Goal: Task Accomplishment & Management: Manage account settings

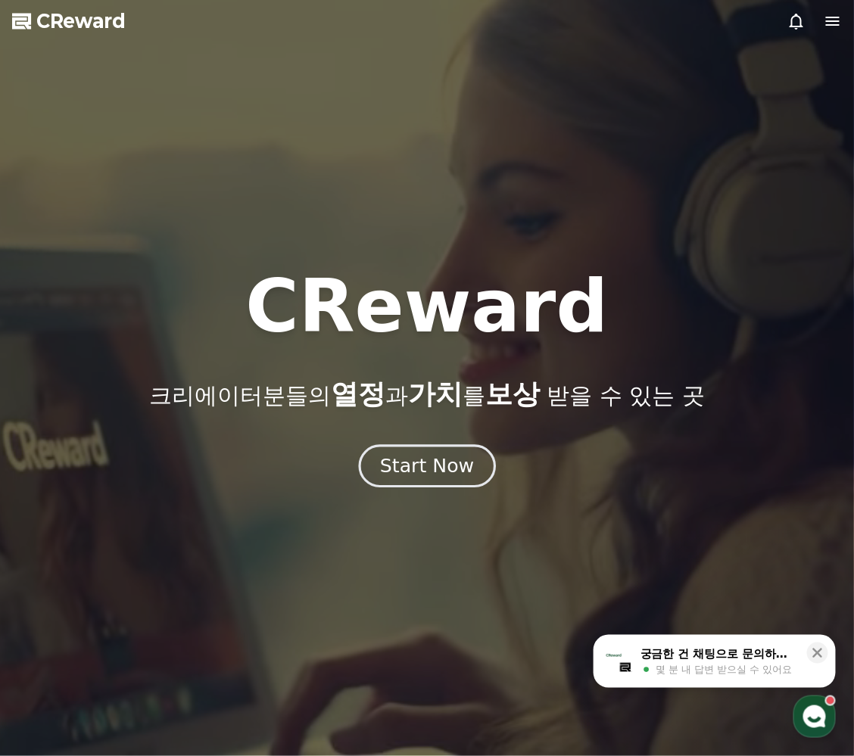
click at [407, 471] on div "Start Now" at bounding box center [427, 466] width 94 height 26
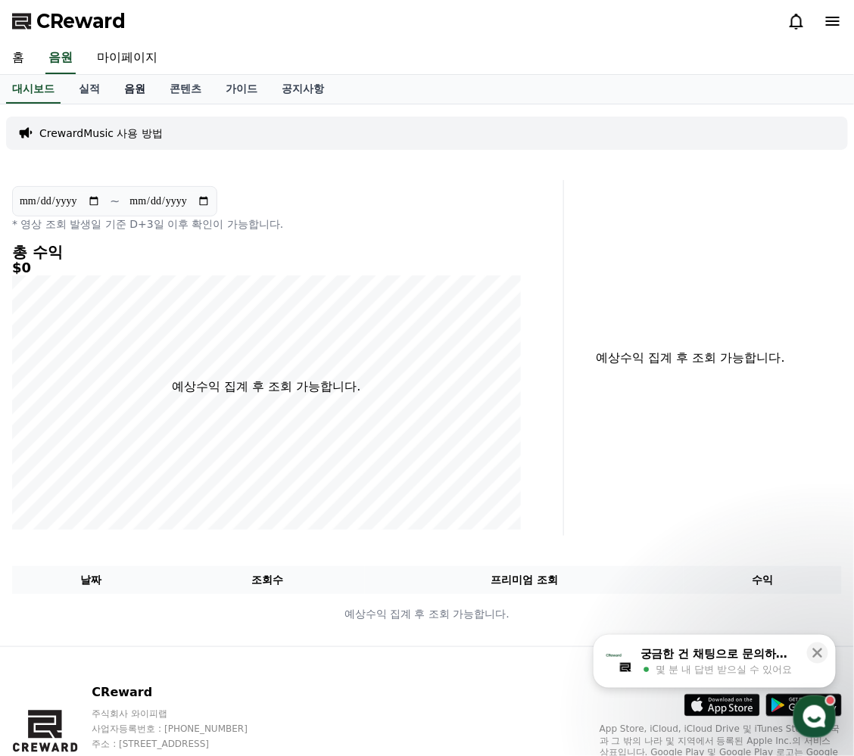
click at [133, 86] on link "음원" at bounding box center [134, 89] width 45 height 29
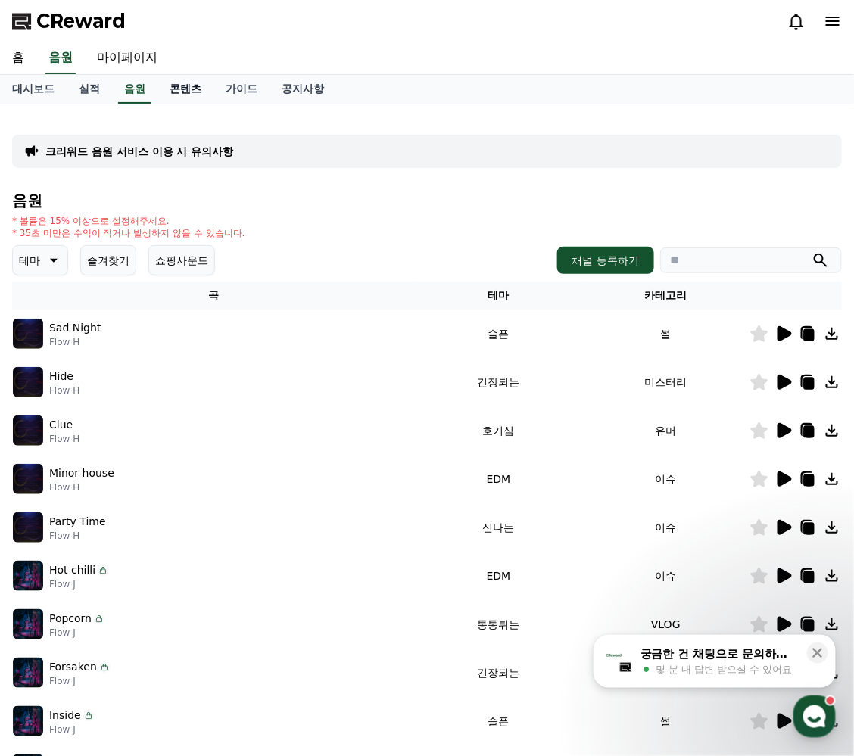
click at [191, 90] on link "콘텐츠" at bounding box center [185, 89] width 56 height 29
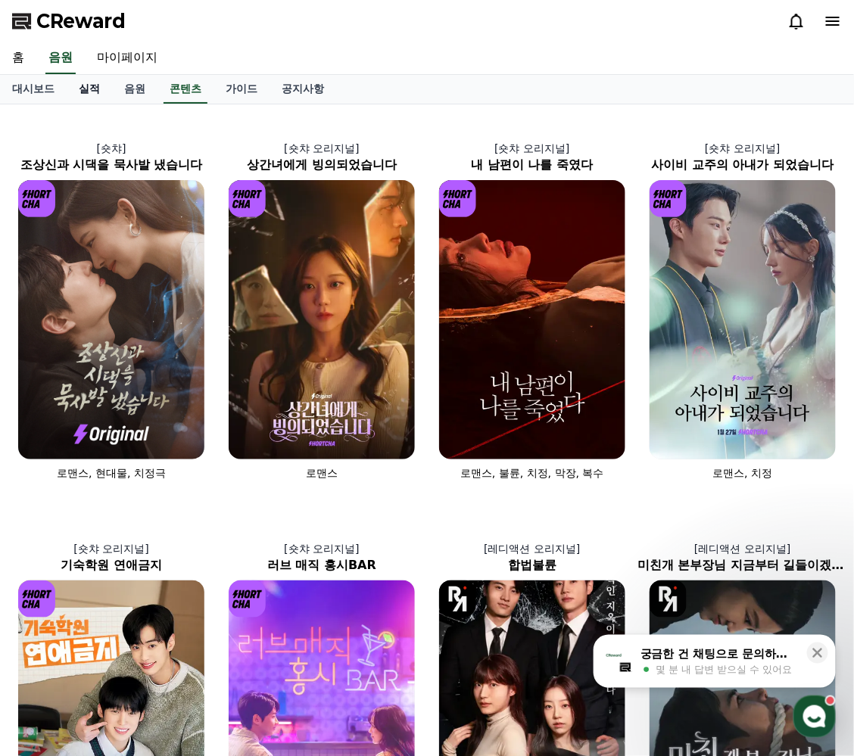
click at [89, 88] on link "실적" at bounding box center [89, 89] width 45 height 29
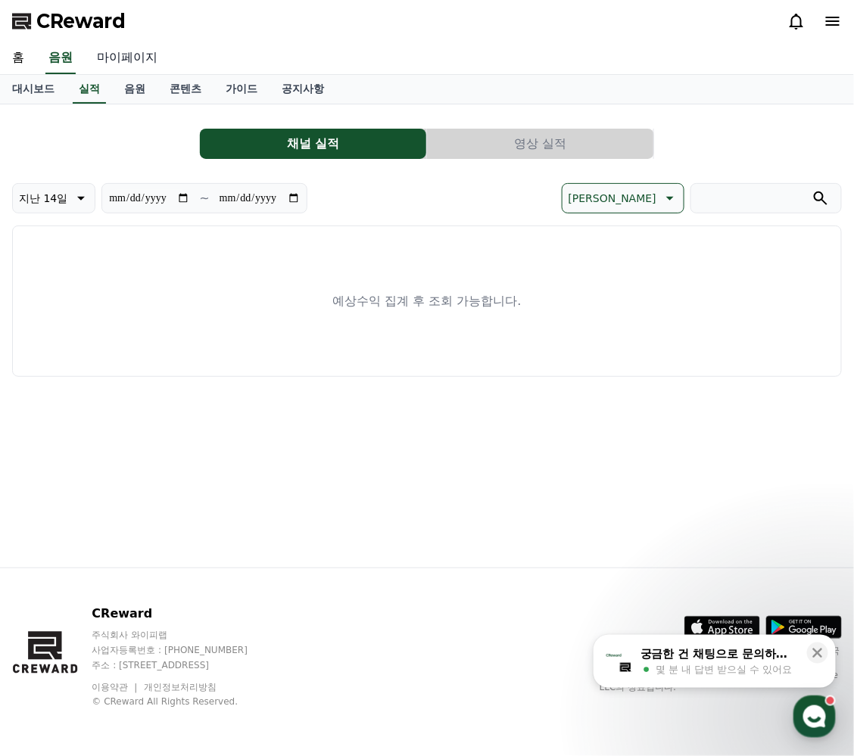
click at [117, 59] on link "마이페이지" at bounding box center [127, 58] width 85 height 32
select select "**********"
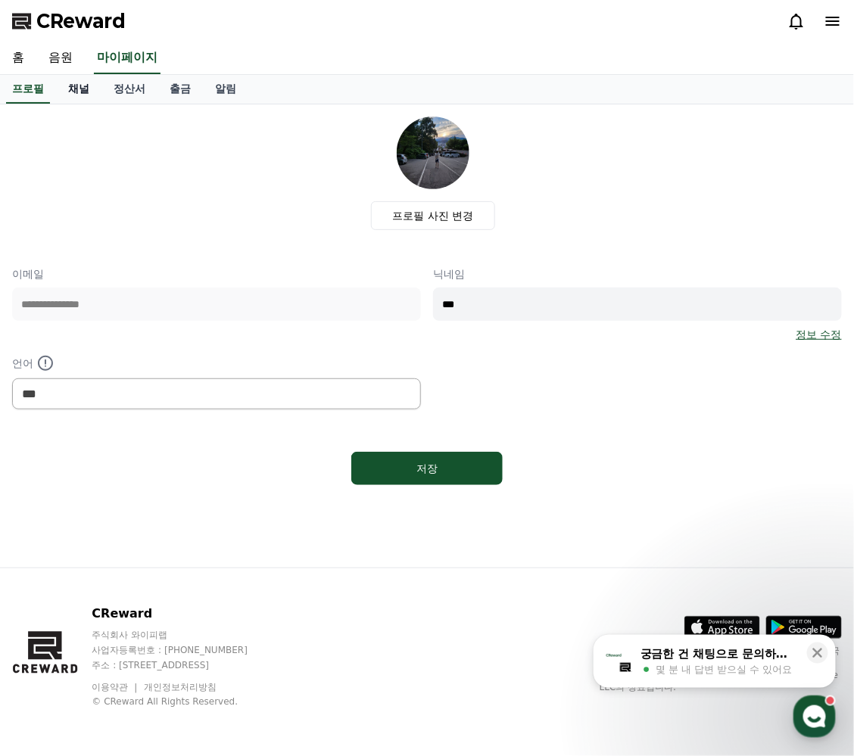
click at [77, 83] on link "채널" at bounding box center [78, 89] width 45 height 29
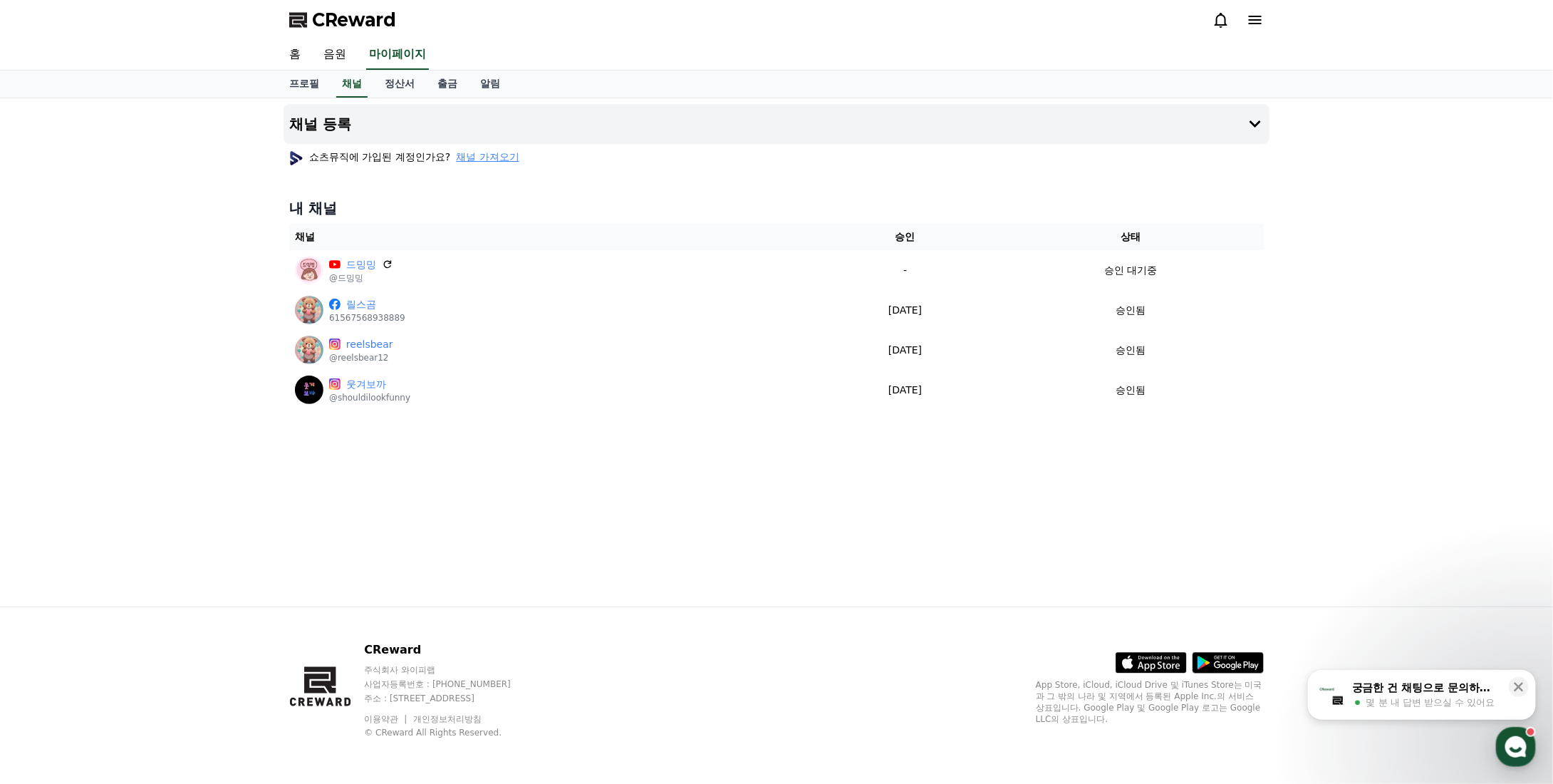
click at [489, 156] on span "채널 가져오기" at bounding box center [487, 156] width 63 height 14
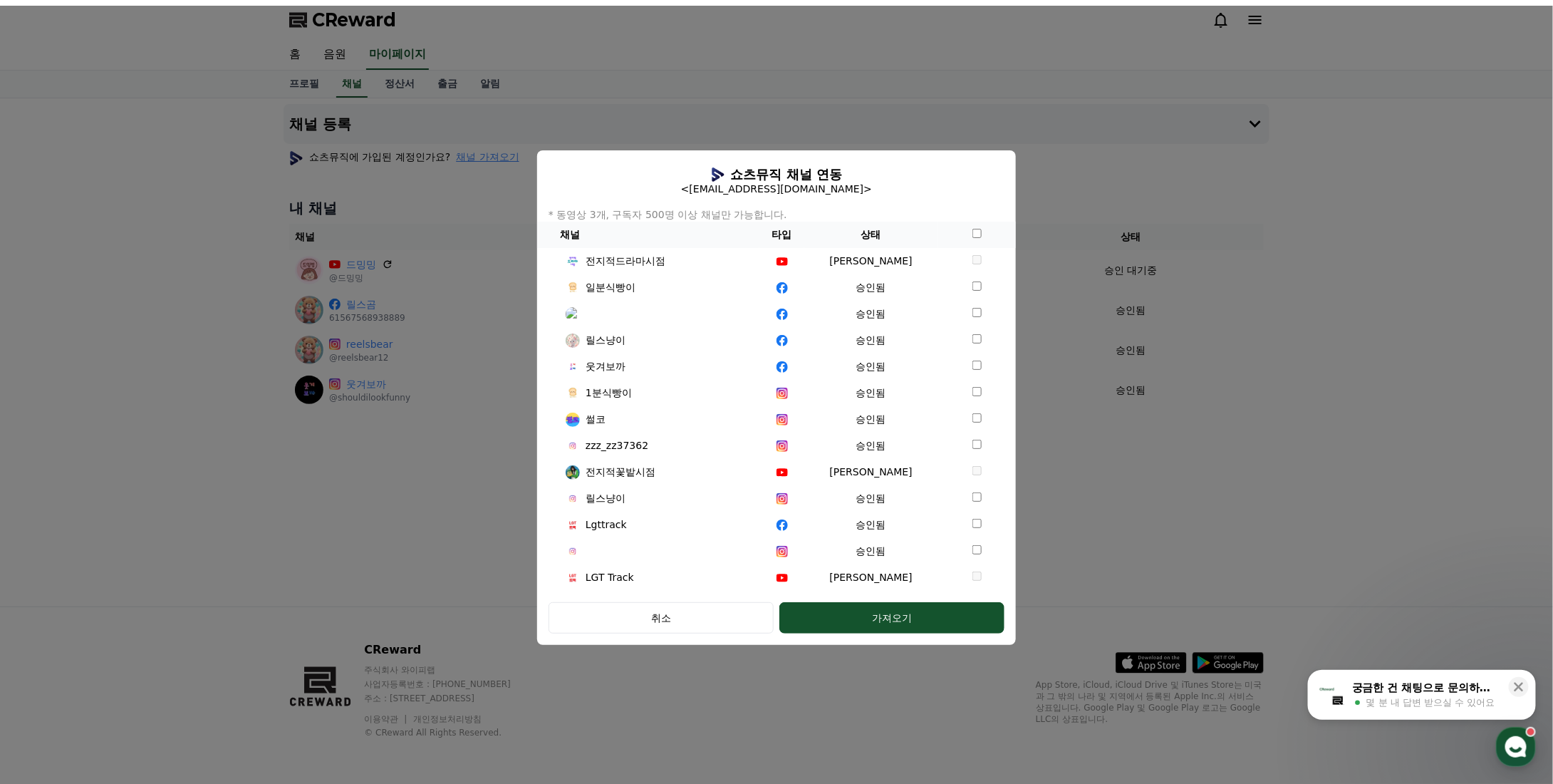
click at [803, 261] on td "modal" at bounding box center [977, 261] width 78 height 26
click at [655, 617] on div "취소" at bounding box center [661, 617] width 184 height 14
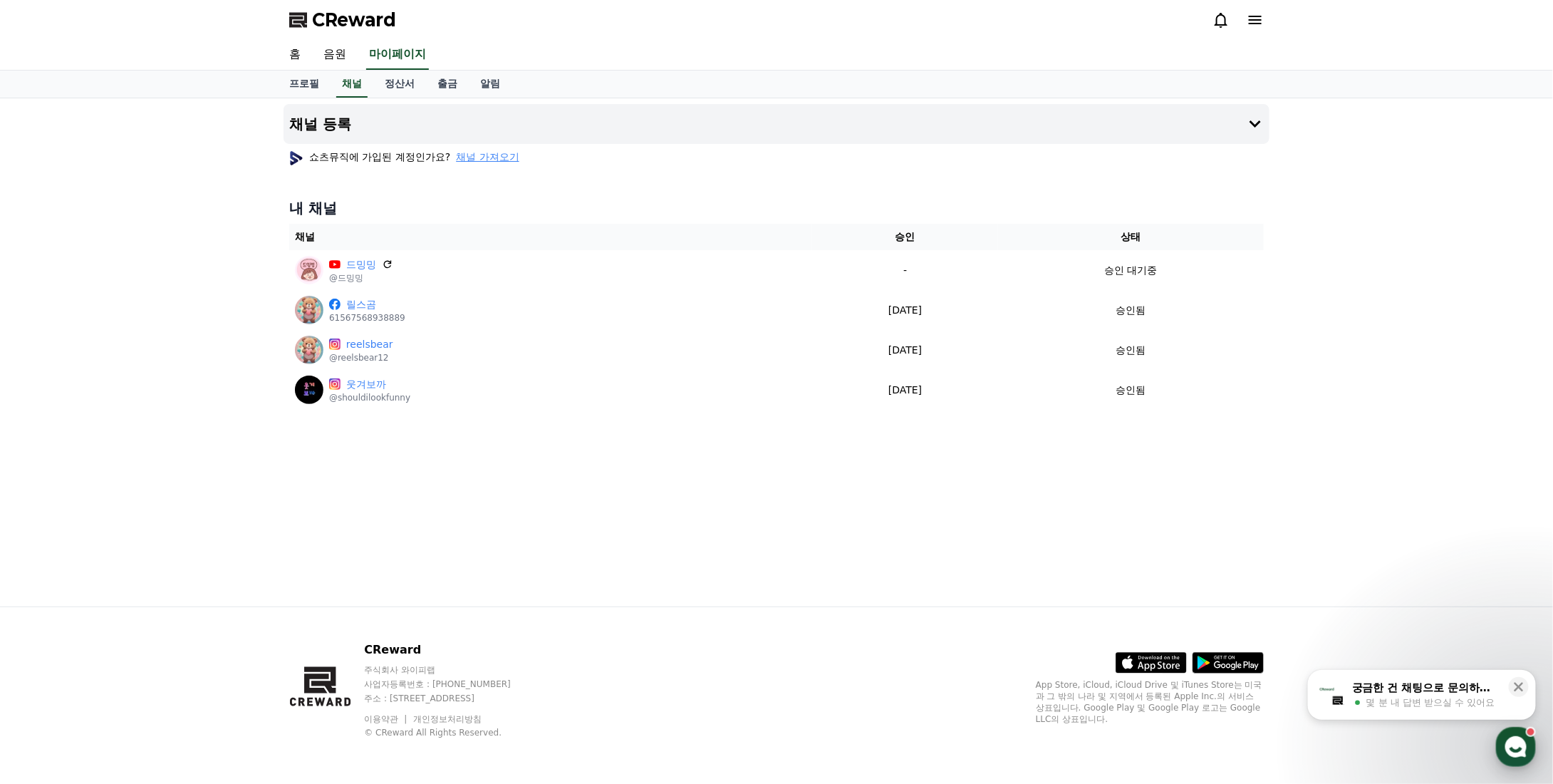
click at [803, 711] on use "button" at bounding box center [1516, 746] width 22 height 22
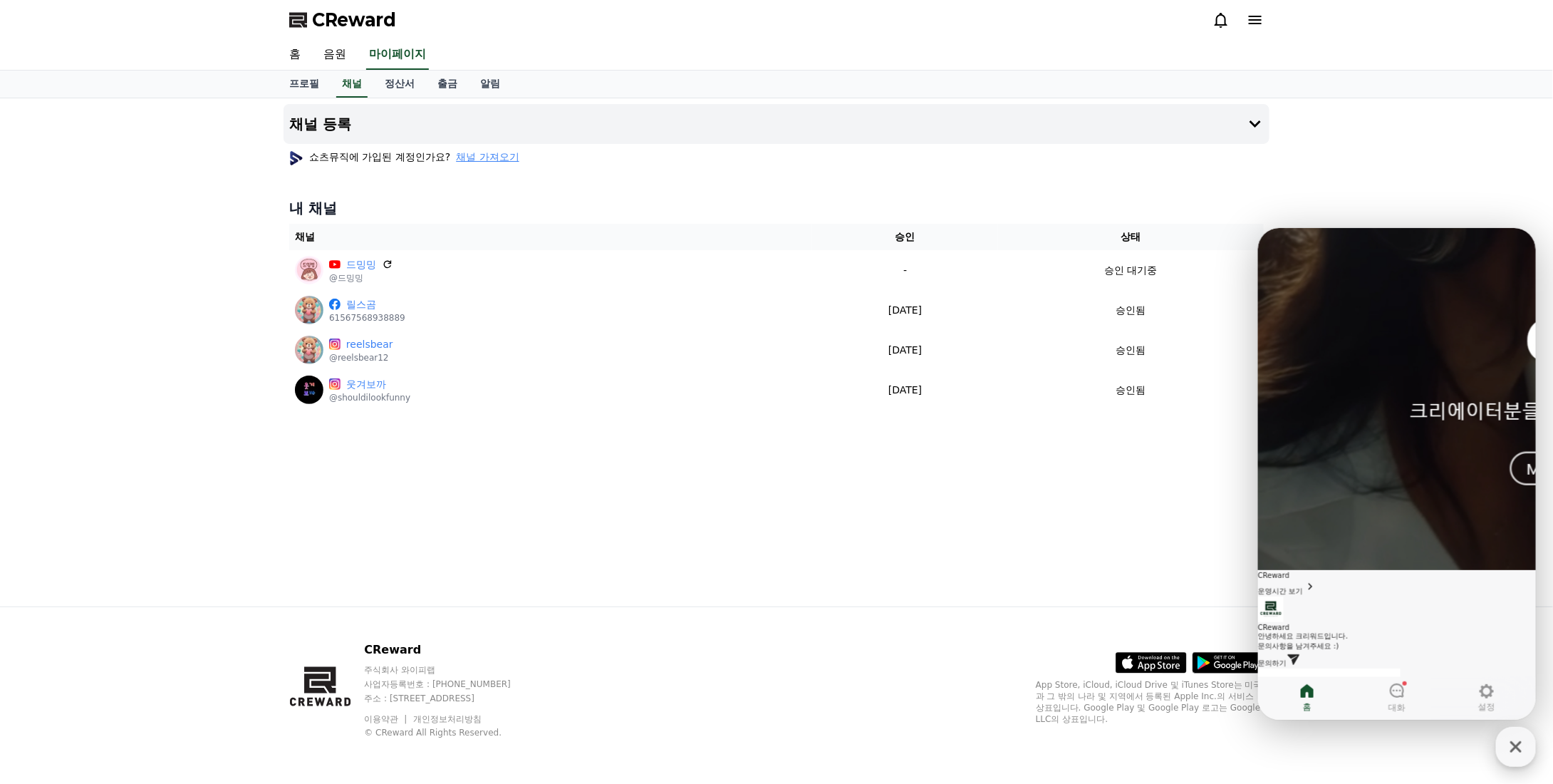
click at [803, 711] on icon "button" at bounding box center [1515, 746] width 25 height 25
